Goal: Find specific page/section: Find specific page/section

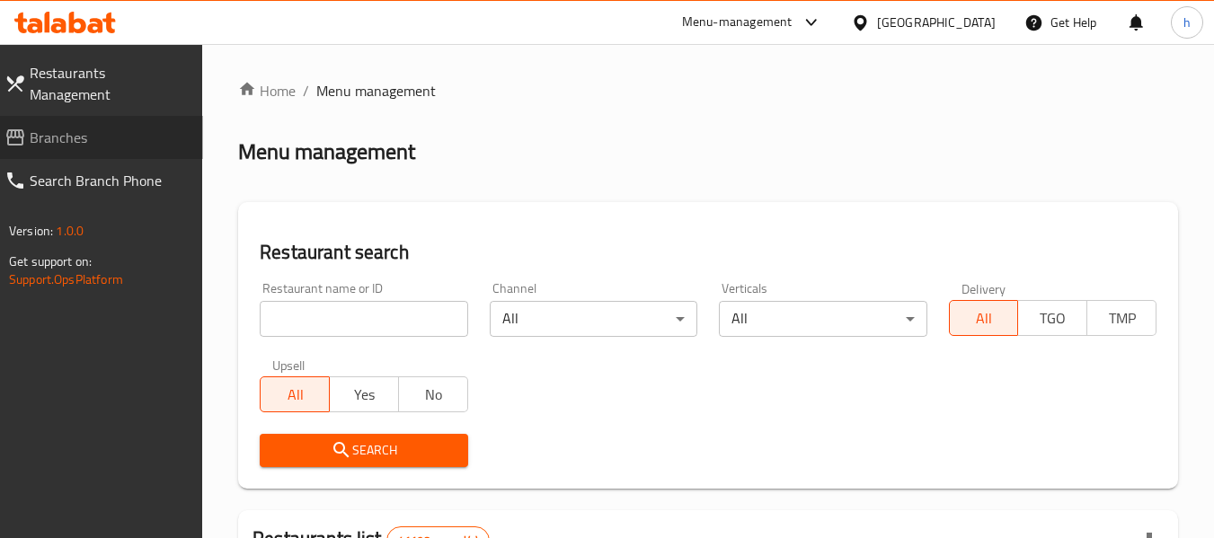
click at [95, 127] on span "Branches" at bounding box center [109, 138] width 159 height 22
click at [103, 127] on span "Branches" at bounding box center [109, 138] width 159 height 22
